Goal: Find specific page/section: Find specific page/section

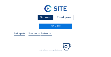
click at [50, 16] on div "Camera's" at bounding box center [45, 17] width 16 height 5
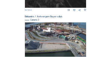
scroll to position [191, 0]
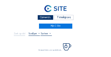
click at [40, 17] on div "Camera's" at bounding box center [45, 17] width 16 height 5
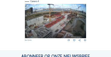
scroll to position [247, 0]
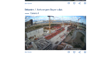
click at [58, 26] on img at bounding box center [55, 33] width 61 height 34
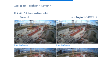
scroll to position [30, 0]
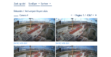
click at [30, 23] on img at bounding box center [34, 29] width 41 height 23
